Goal: Task Accomplishment & Management: Use online tool/utility

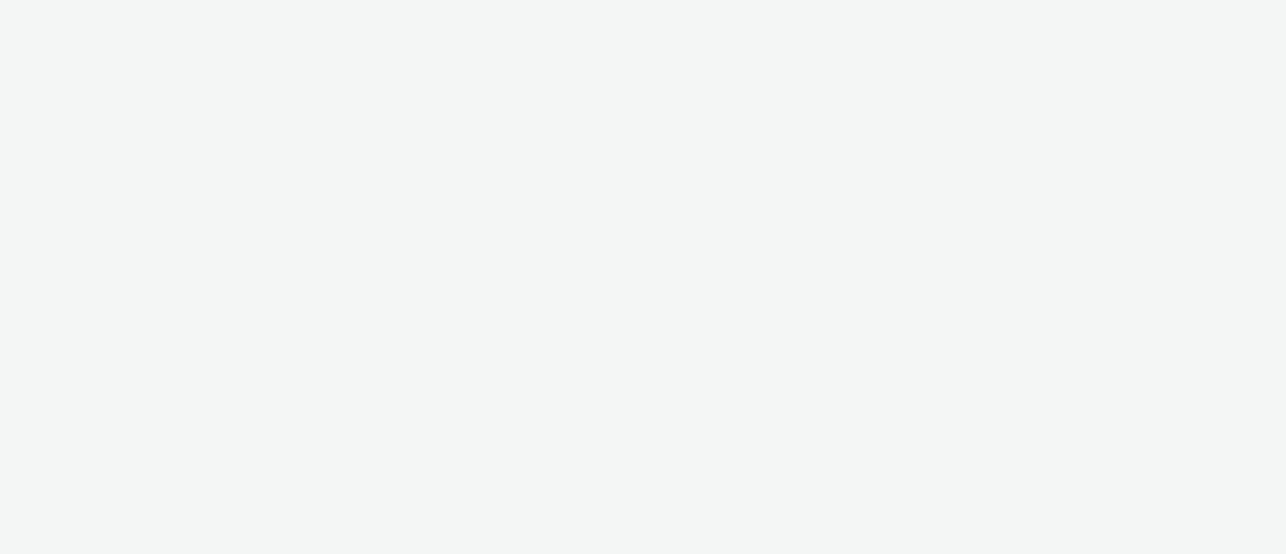
select select "f235d2cd-8e11-4e46-aed5-ef3b73ee5f46"
select select "16102c92-9fcd-42ae-98c7-a7aa27a96925"
select select "f235d2cd-8e11-4e46-aed5-ef3b73ee5f46"
select select "16102c92-9fcd-42ae-98c7-a7aa27a96925"
